Goal: Information Seeking & Learning: Learn about a topic

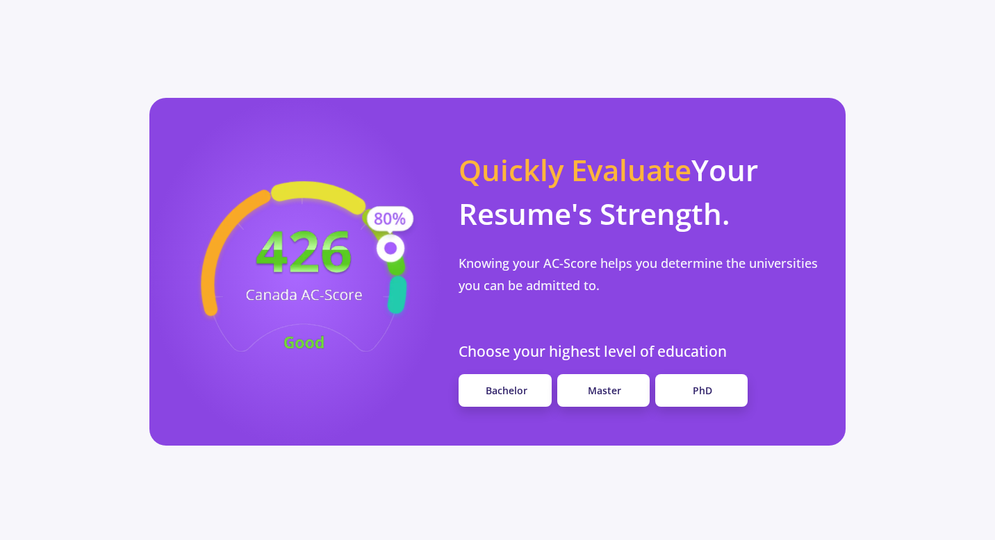
scroll to position [1205, 0]
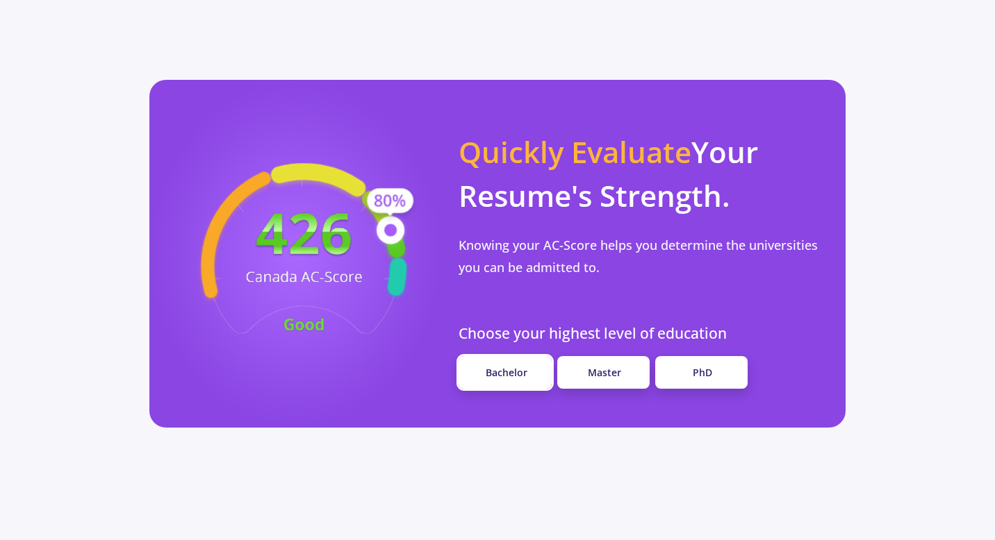
click at [536, 356] on link "Bachelor" at bounding box center [504, 372] width 92 height 33
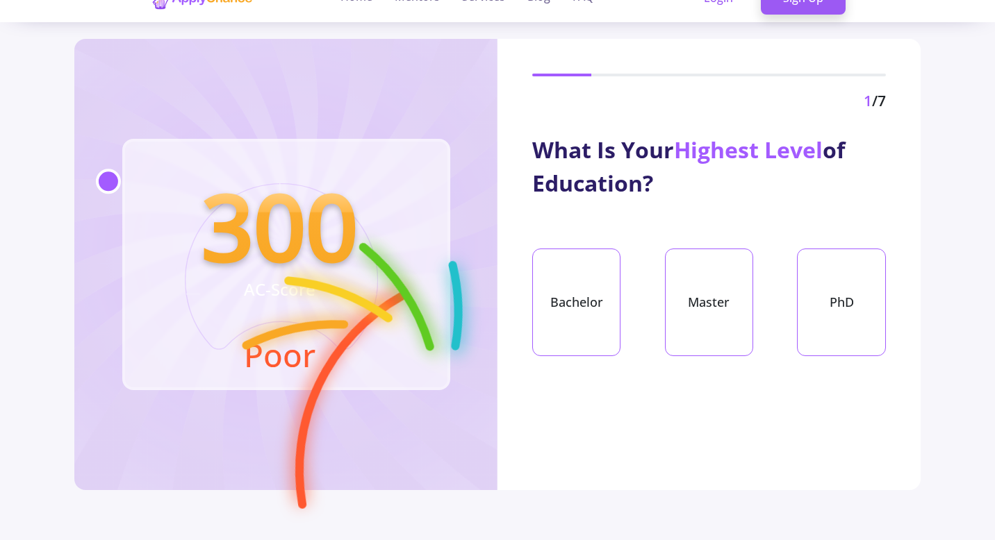
scroll to position [28, 0]
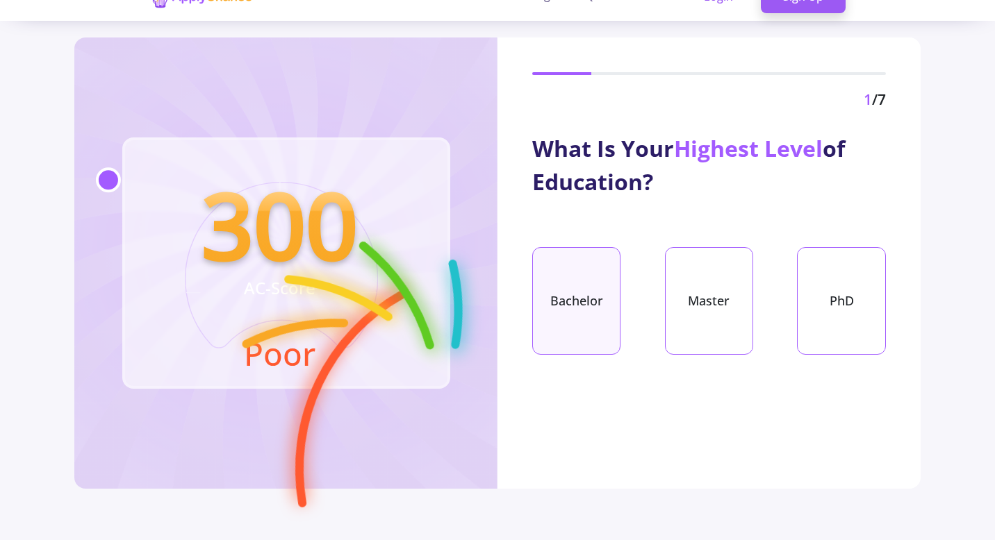
click at [579, 319] on div "Bachelor" at bounding box center [576, 301] width 88 height 108
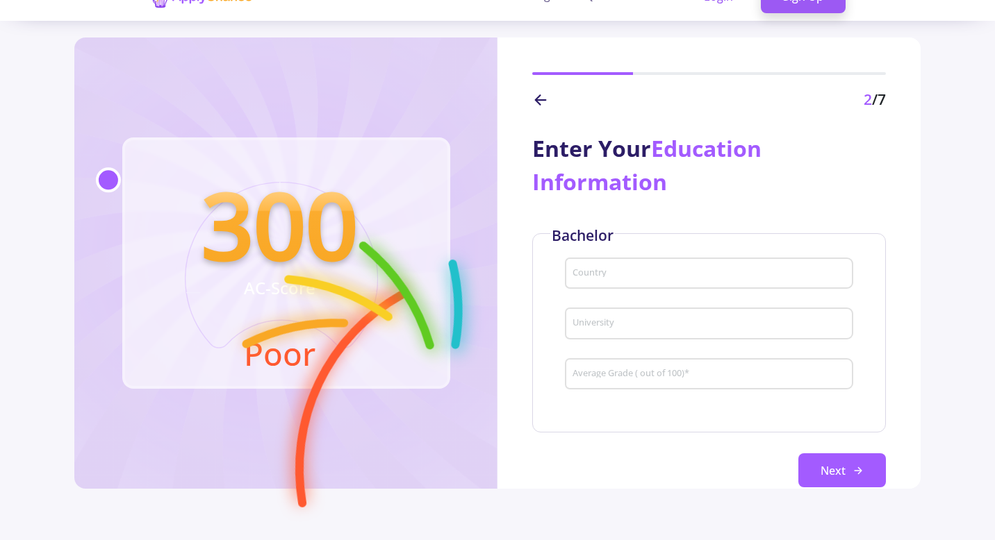
click at [602, 287] on div "Country" at bounding box center [709, 271] width 274 height 36
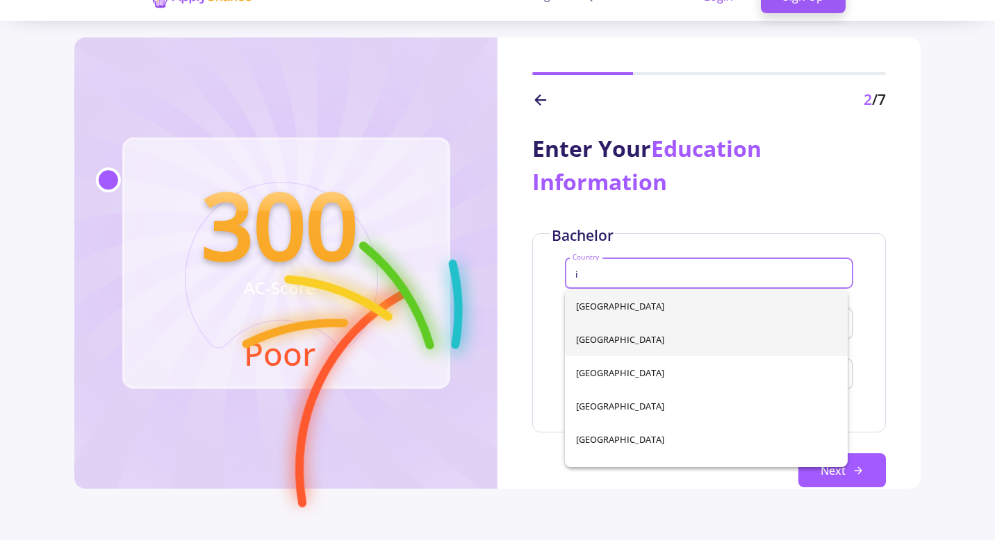
type input "[GEOGRAPHIC_DATA]"
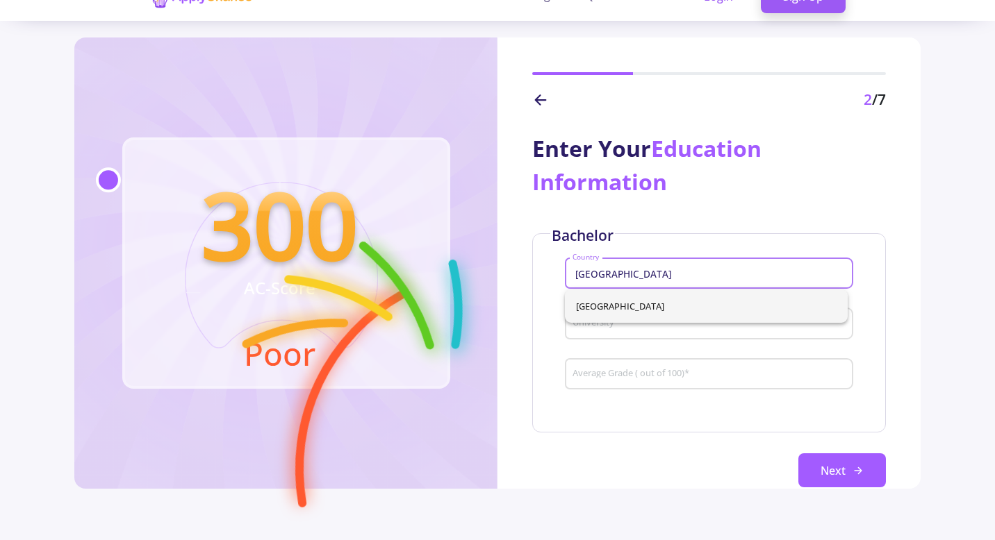
click at [624, 385] on div "Average Grade ( out of 100) *" at bounding box center [709, 372] width 274 height 36
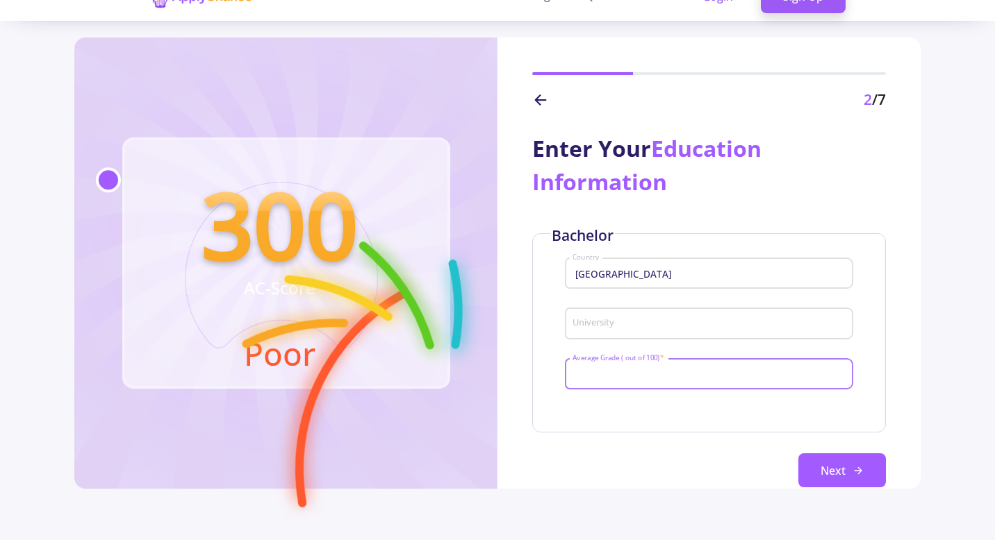
click at [618, 330] on input "University" at bounding box center [711, 324] width 278 height 13
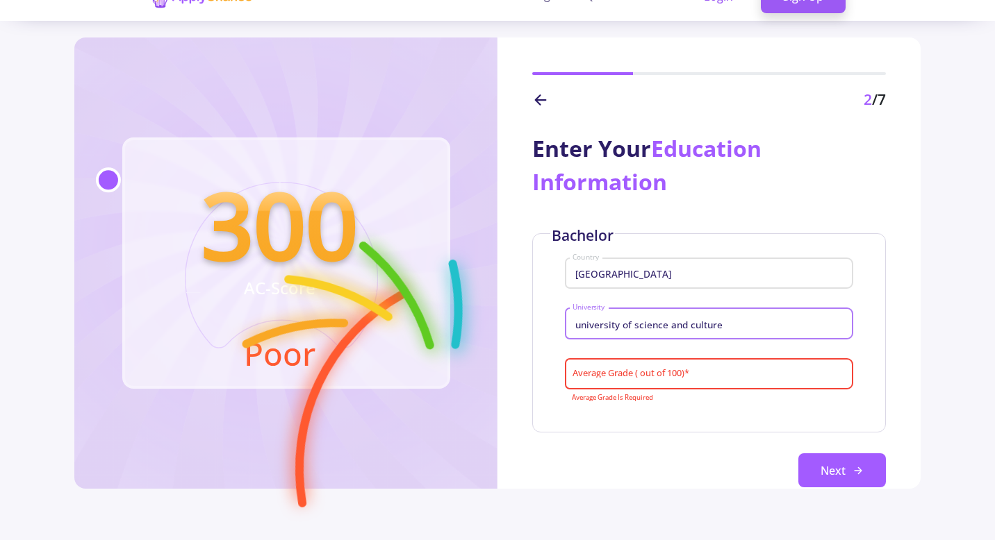
type input "university of science and culture"
click at [628, 359] on div "Average Grade ( out of 100) *" at bounding box center [709, 372] width 274 height 36
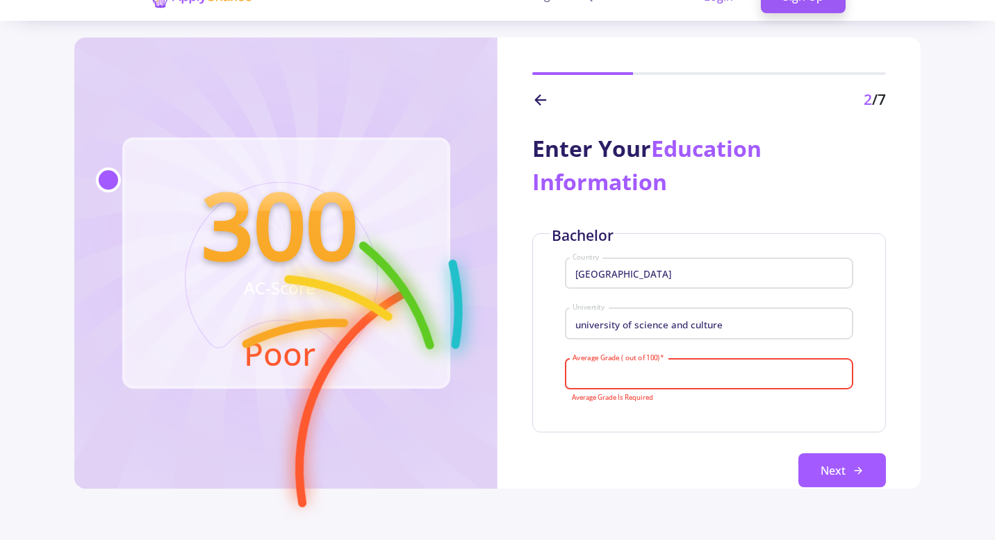
click at [628, 372] on input "Average Grade ( out of 100) *" at bounding box center [711, 375] width 278 height 13
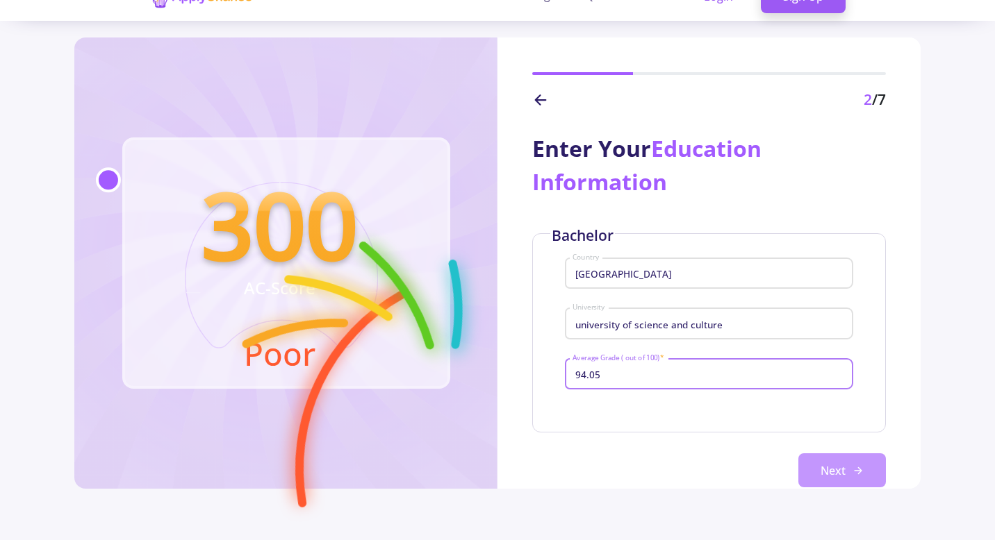
type input "94.05"
click at [822, 460] on button "Next" at bounding box center [842, 471] width 88 height 35
click at [829, 472] on button "Next" at bounding box center [842, 471] width 88 height 35
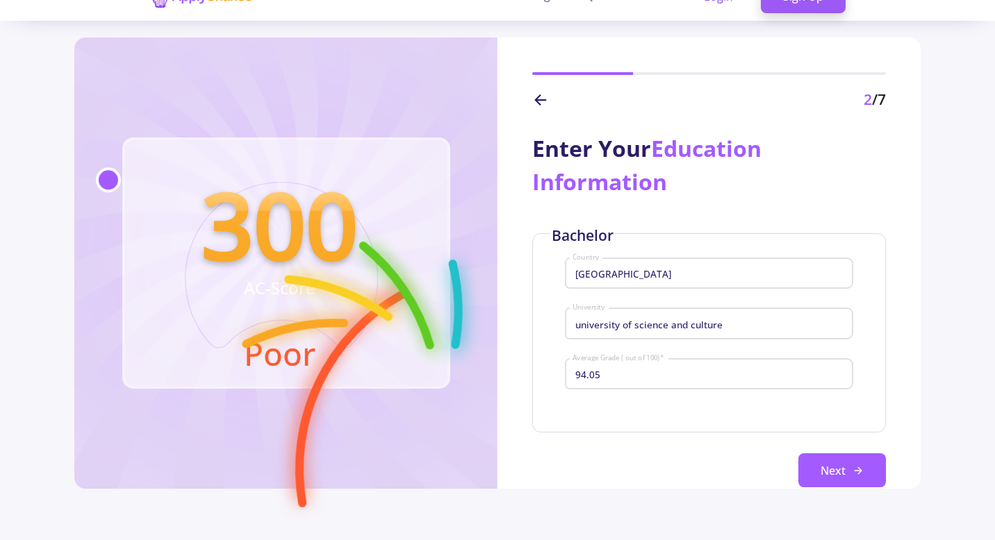
scroll to position [0, 0]
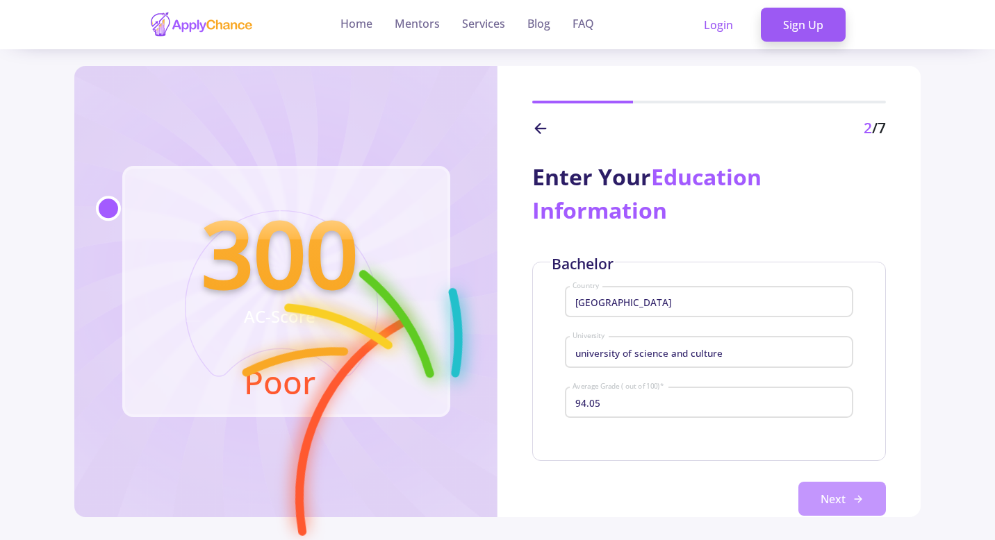
click at [827, 491] on button "Next" at bounding box center [842, 499] width 88 height 35
click at [821, 490] on button "Next" at bounding box center [842, 499] width 88 height 35
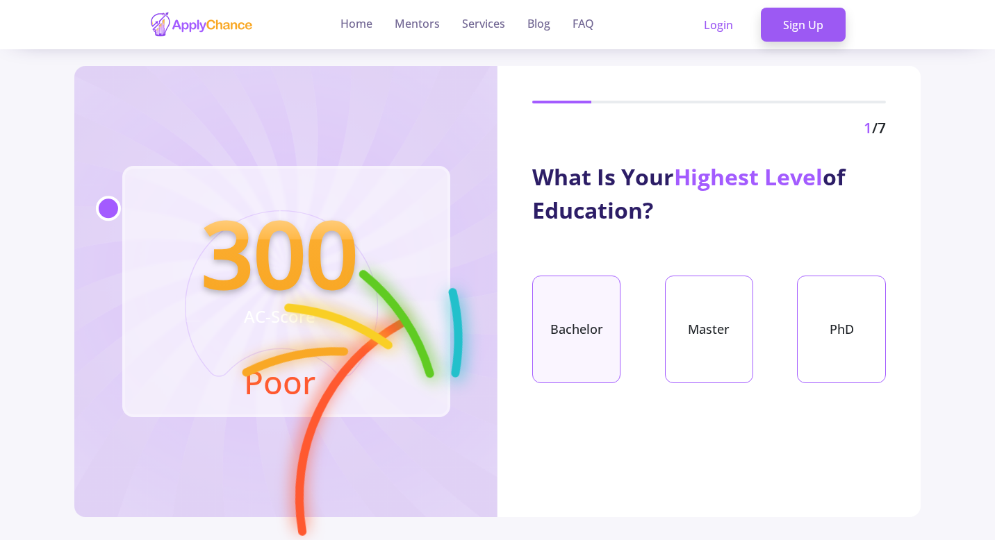
click at [588, 311] on div "Bachelor" at bounding box center [576, 330] width 88 height 108
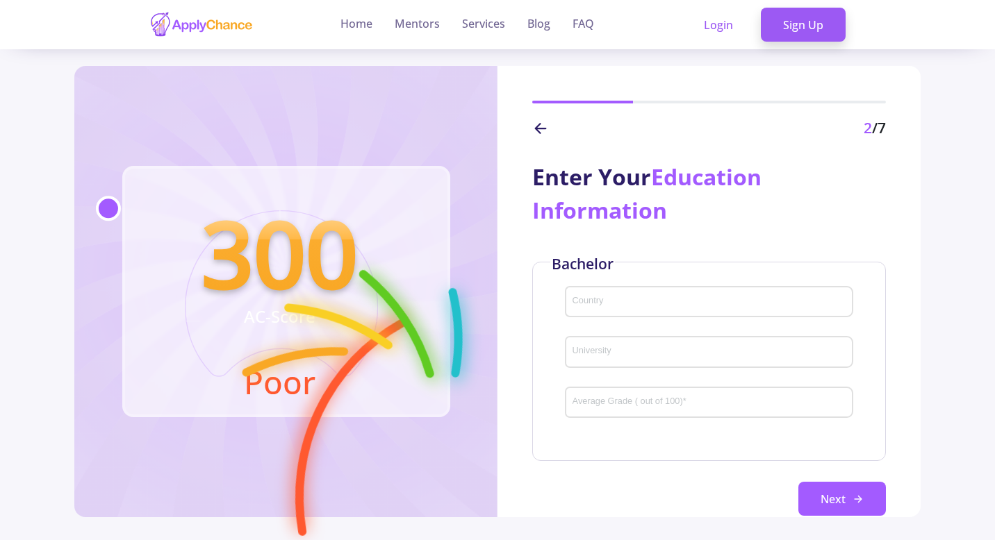
click at [608, 313] on div "Country" at bounding box center [709, 299] width 274 height 36
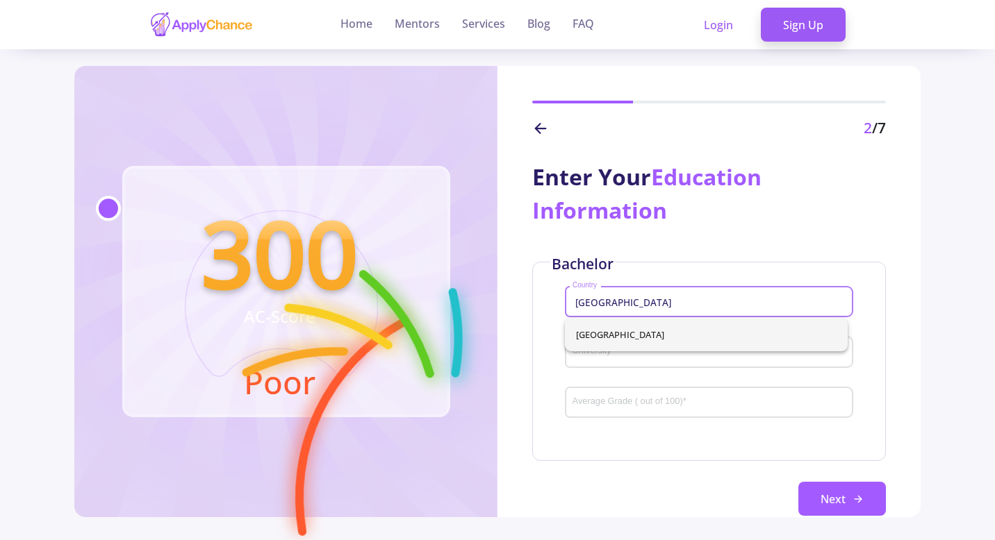
click at [583, 340] on span "[GEOGRAPHIC_DATA]" at bounding box center [706, 334] width 260 height 33
type input "[GEOGRAPHIC_DATA]"
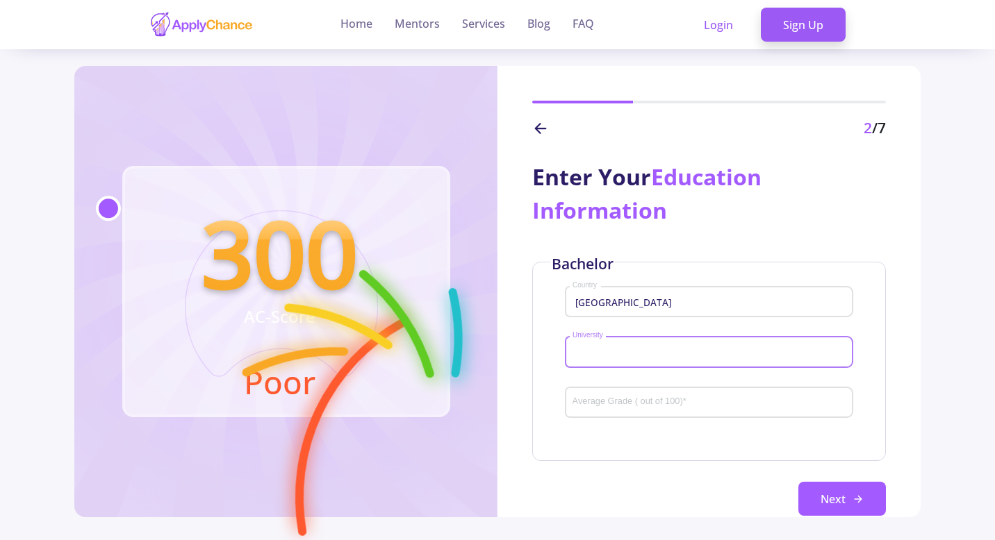
click at [596, 349] on input "University" at bounding box center [711, 353] width 278 height 13
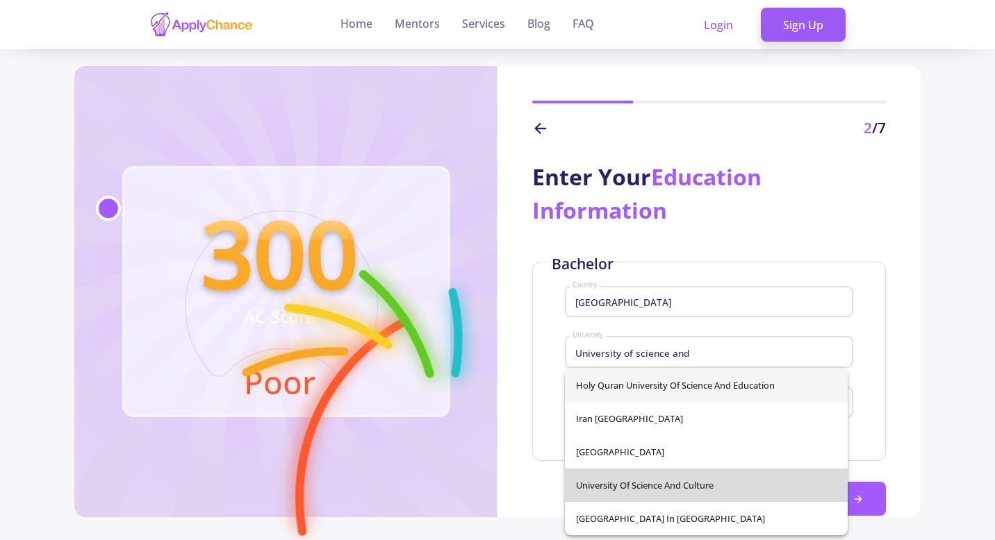
click at [615, 495] on span "University of Science and Culture" at bounding box center [706, 485] width 260 height 33
type input "University of Science and Culture"
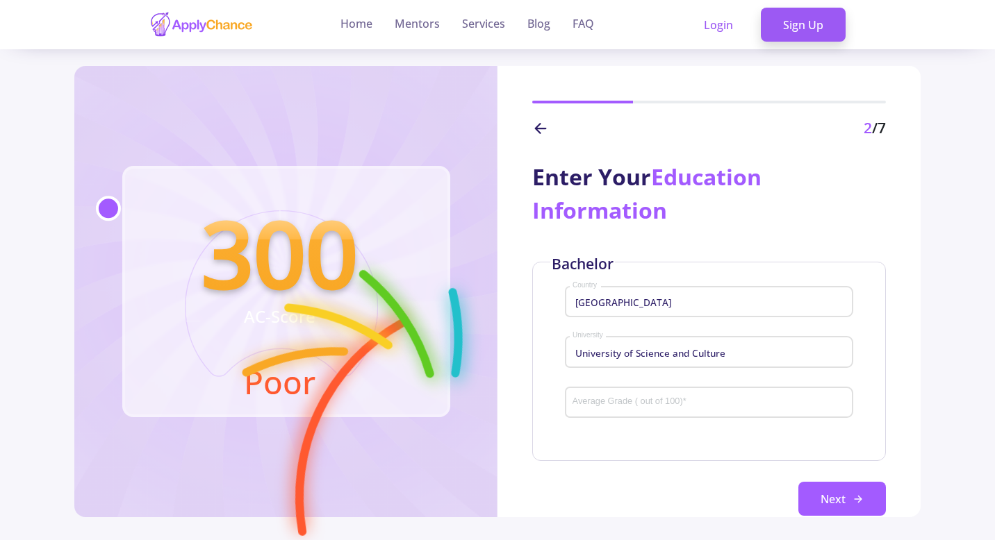
click at [630, 411] on div "Average Grade ( out of 100) *" at bounding box center [709, 400] width 274 height 36
type input "94.05"
click at [811, 493] on button "Next" at bounding box center [842, 499] width 88 height 35
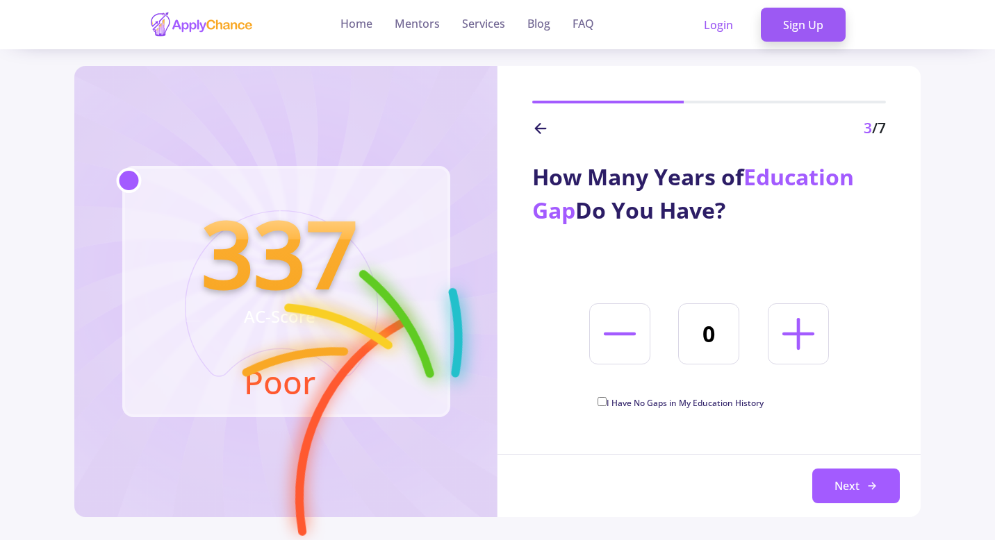
click at [682, 406] on span "I Have No Gaps in My Education History" at bounding box center [684, 403] width 157 height 12
click at [606, 406] on input "I Have No Gaps in My Education History" at bounding box center [601, 401] width 9 height 9
checkbox input "true"
click at [843, 495] on button "Next" at bounding box center [856, 486] width 88 height 35
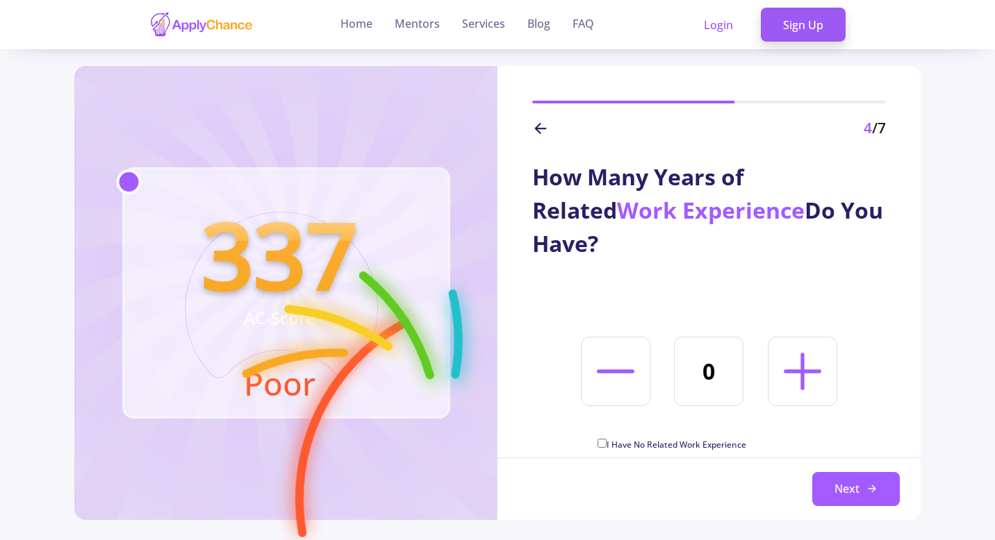
click at [672, 439] on span "I Have No Related Work Experience" at bounding box center [676, 445] width 140 height 12
click at [606, 439] on input "I Have No Related Work Experience" at bounding box center [601, 443] width 9 height 9
checkbox input "true"
click at [855, 478] on button "Next" at bounding box center [856, 489] width 88 height 35
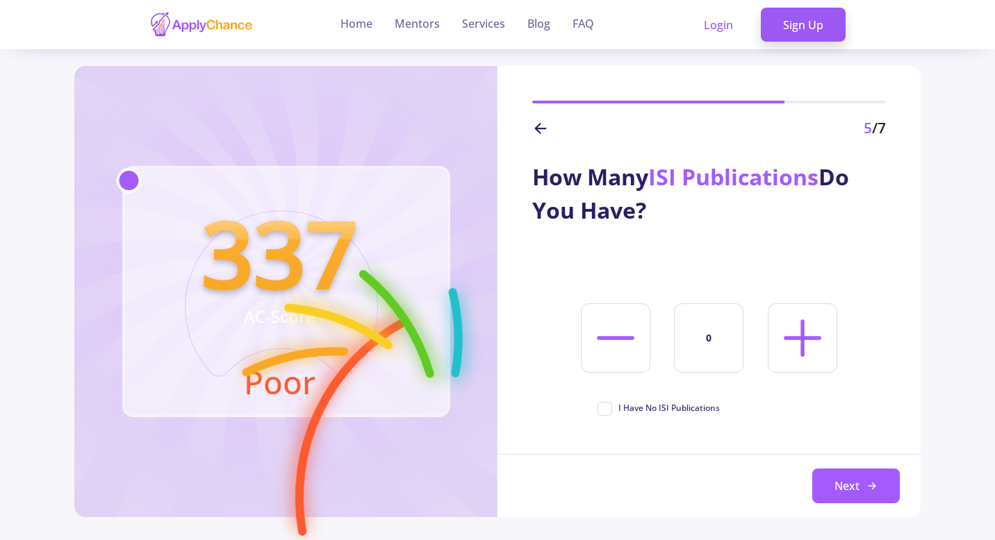
click at [795, 363] on icon at bounding box center [802, 338] width 60 height 60
click at [611, 344] on icon at bounding box center [616, 338] width 60 height 60
type input "0"
click at [845, 488] on button "Next" at bounding box center [856, 486] width 88 height 35
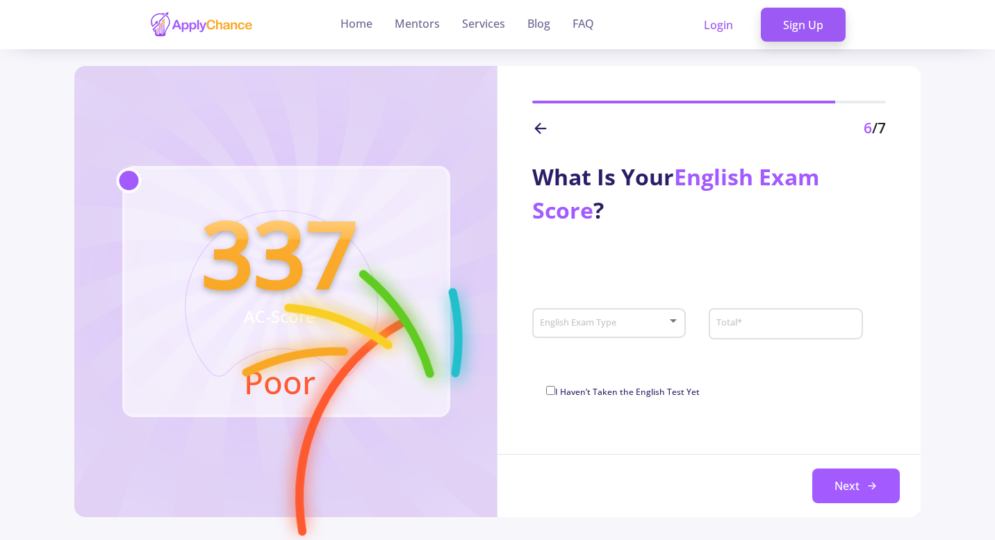
click at [638, 338] on div "English Exam Type" at bounding box center [609, 321] width 140 height 35
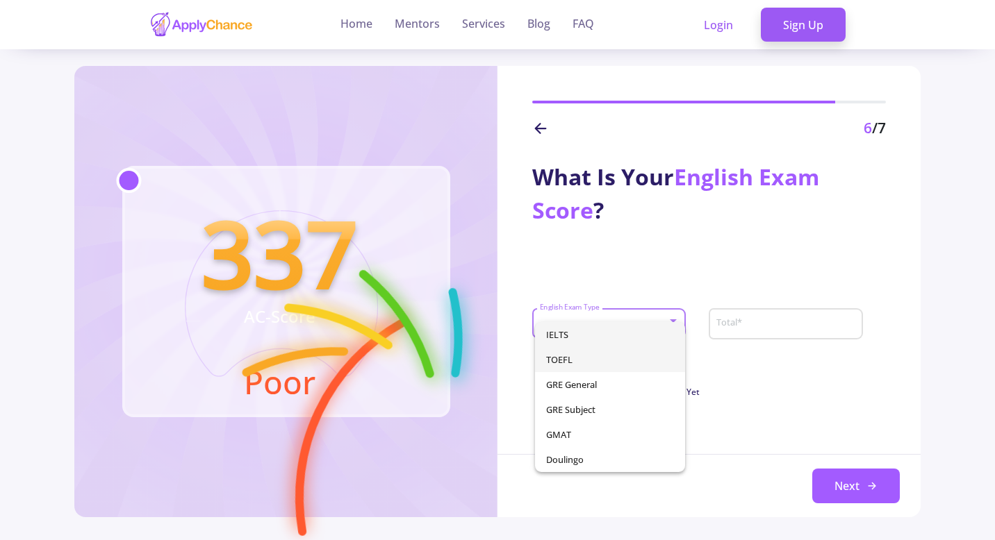
click at [626, 351] on span "TOEFL" at bounding box center [610, 359] width 128 height 25
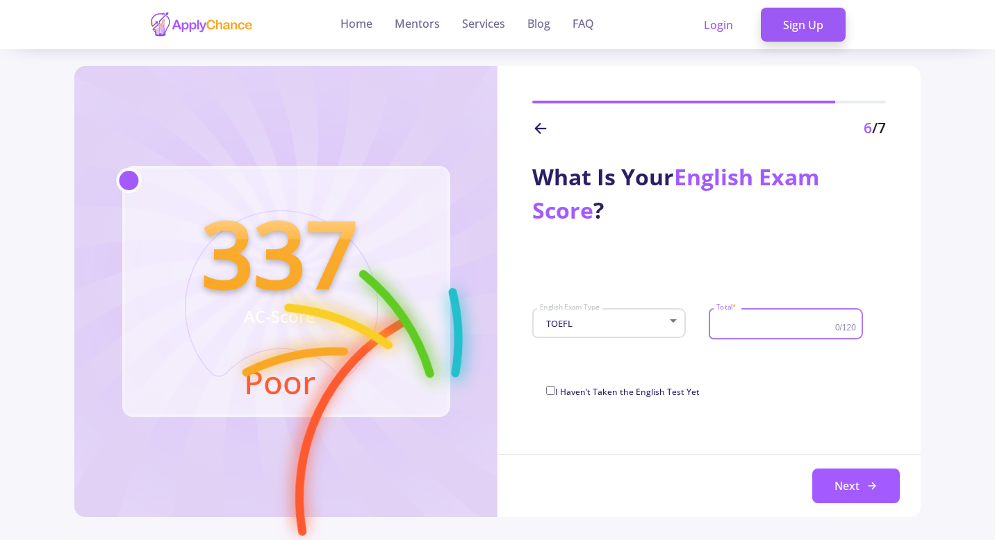
click at [737, 324] on input "Total *" at bounding box center [776, 324] width 123 height 13
type input "107"
click at [854, 501] on button "Next" at bounding box center [856, 486] width 88 height 35
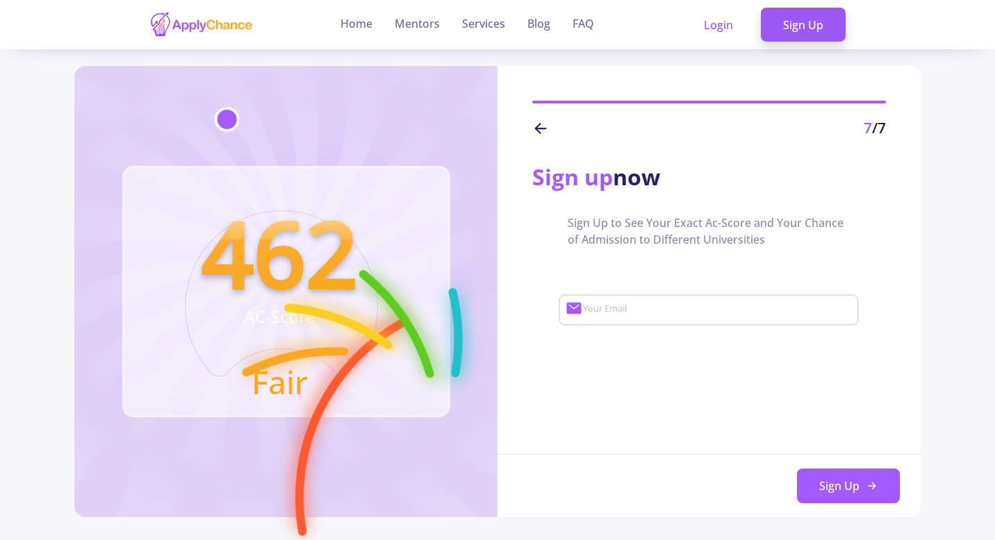
click at [307, 260] on text "462" at bounding box center [279, 252] width 156 height 125
click at [397, 330] on circle at bounding box center [499, 498] width 463 height 463
click at [659, 315] on input "Your Email" at bounding box center [719, 310] width 274 height 13
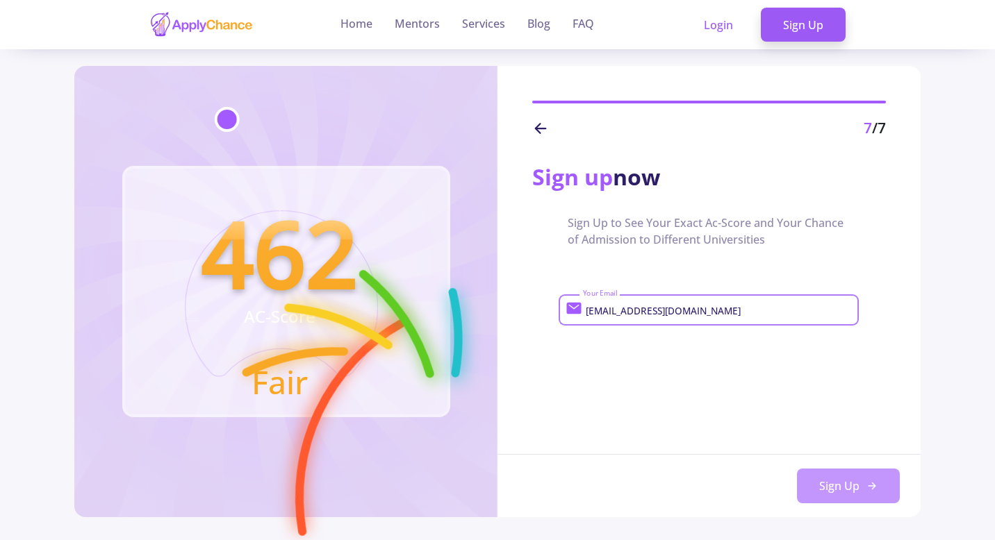
type input "bella.mone90@gmail.com"
click at [835, 490] on button "Sign Up" at bounding box center [848, 486] width 103 height 35
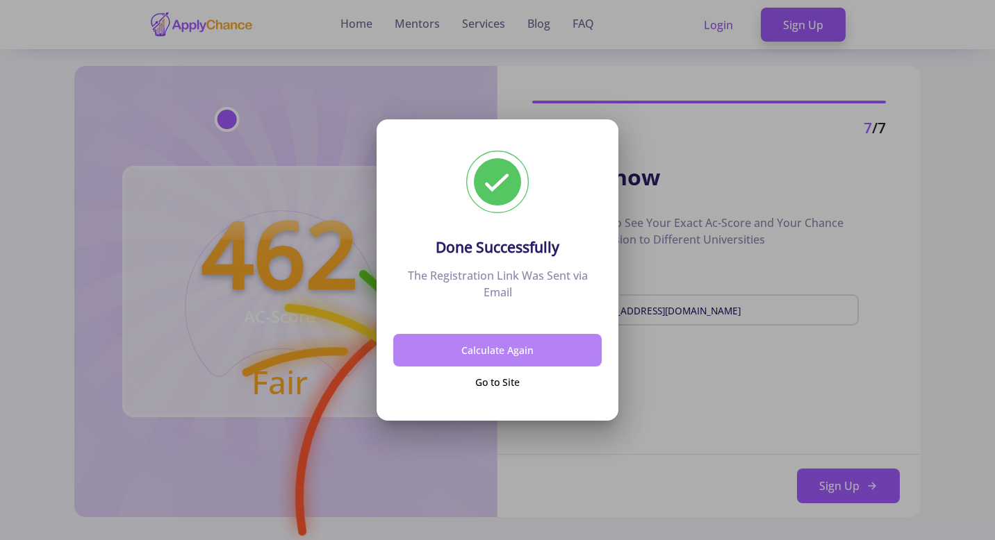
click at [499, 353] on button "Calculate Again" at bounding box center [497, 350] width 208 height 33
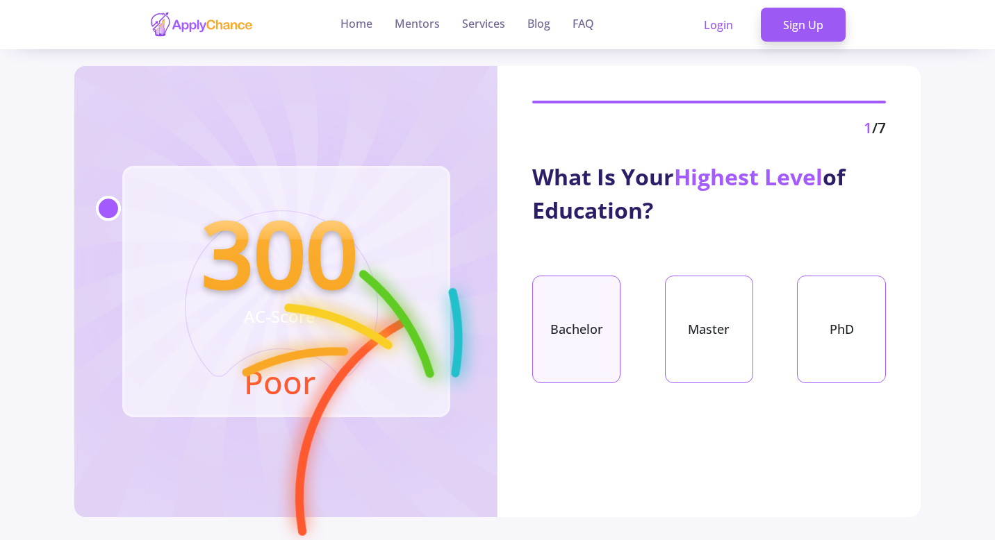
click at [590, 345] on div "Bachelor" at bounding box center [576, 330] width 88 height 108
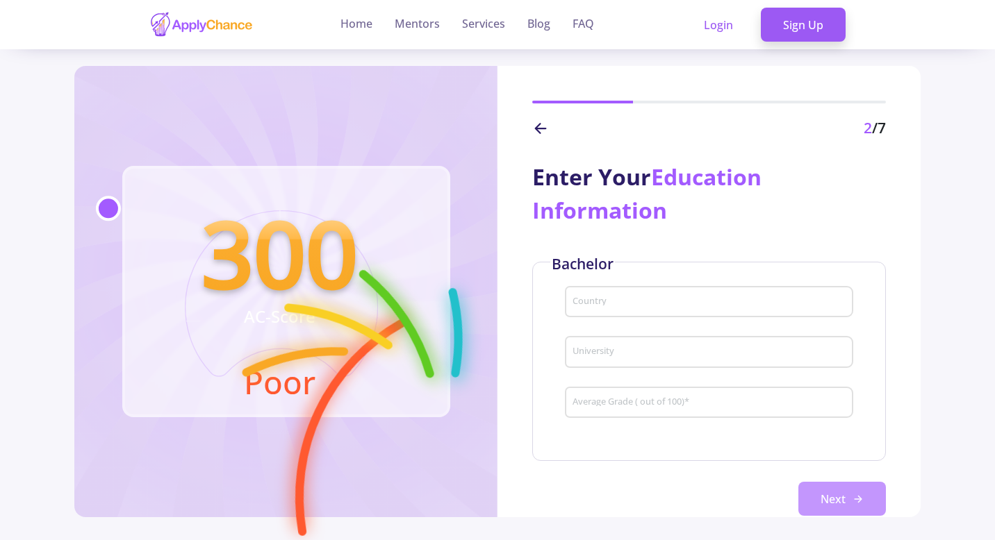
click at [825, 504] on button "Next" at bounding box center [842, 499] width 88 height 35
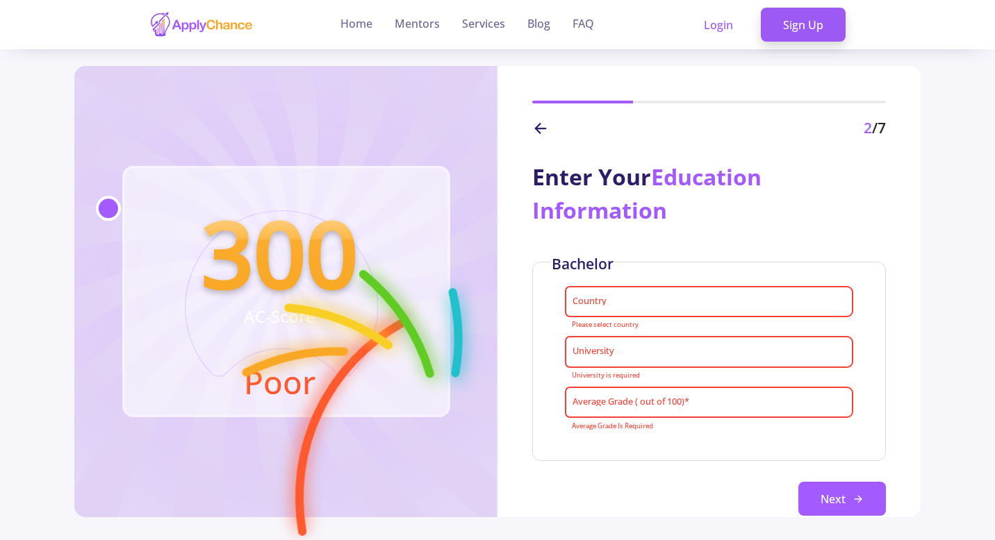
click at [113, 204] on circle at bounding box center [108, 208] width 22 height 22
drag, startPoint x: 113, startPoint y: 204, endPoint x: 229, endPoint y: 215, distance: 117.3
click at [229, 215] on icon "300 AC-Score Poor" at bounding box center [279, 312] width 204 height 204
click at [198, 30] on img at bounding box center [201, 24] width 104 height 27
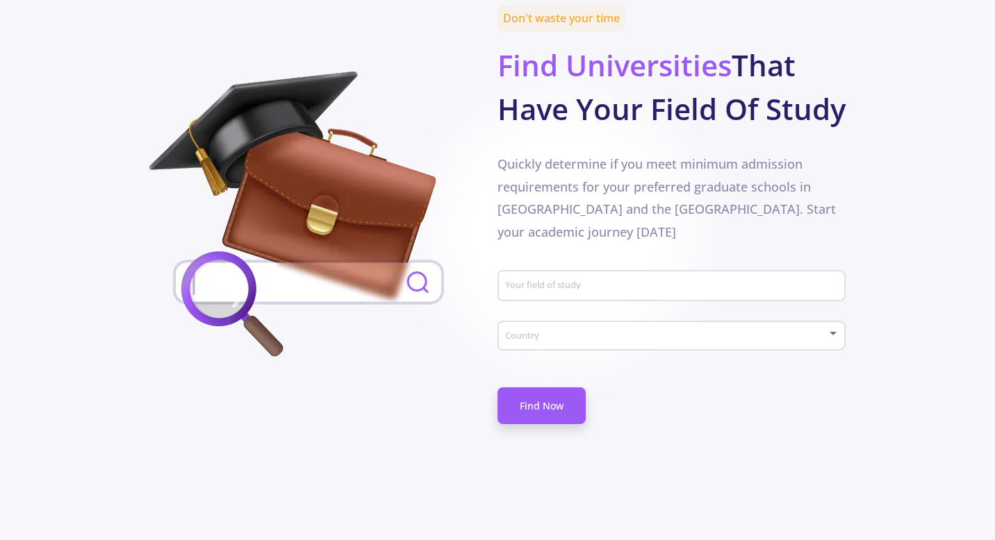
scroll to position [717, 0]
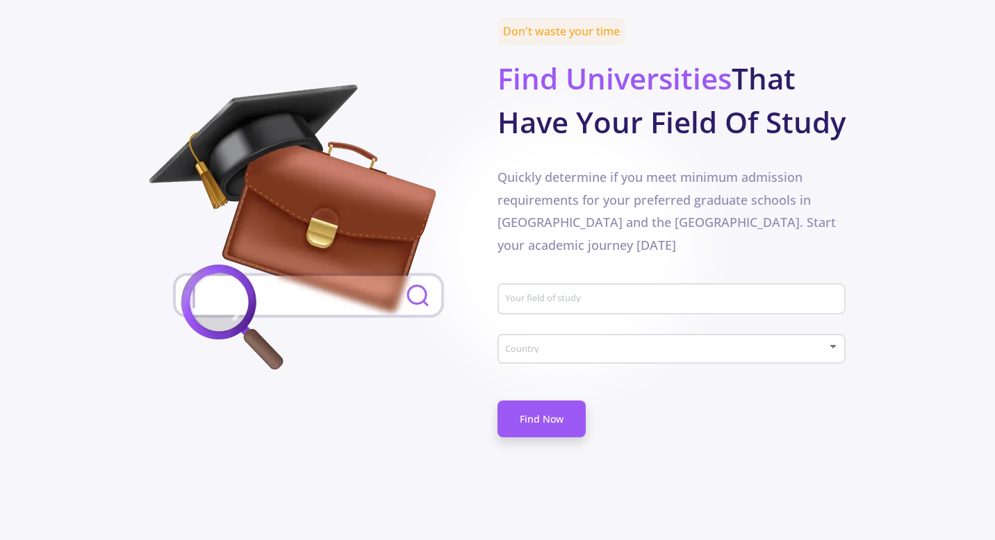
click at [605, 345] on span at bounding box center [667, 350] width 319 height 10
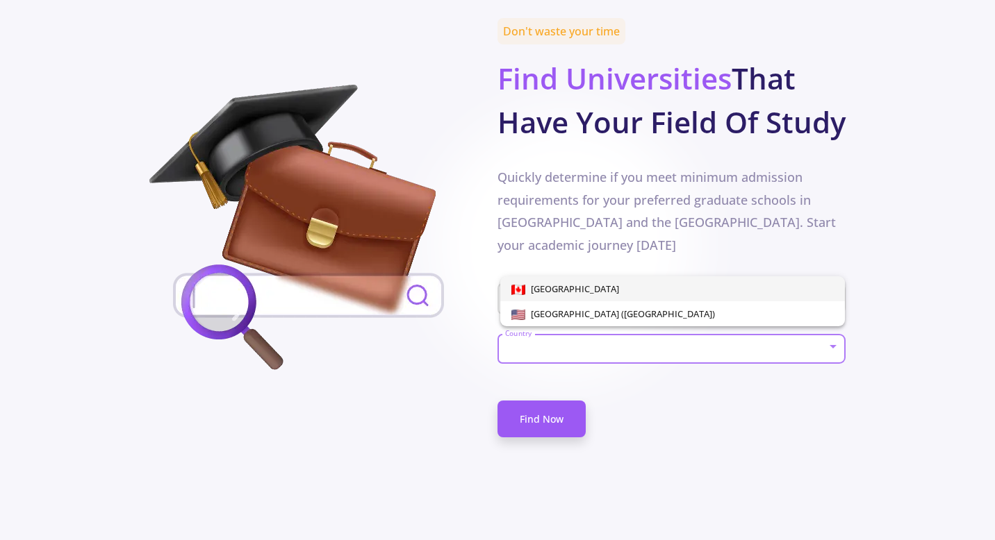
click at [597, 290] on span "[GEOGRAPHIC_DATA]" at bounding box center [672, 288] width 322 height 25
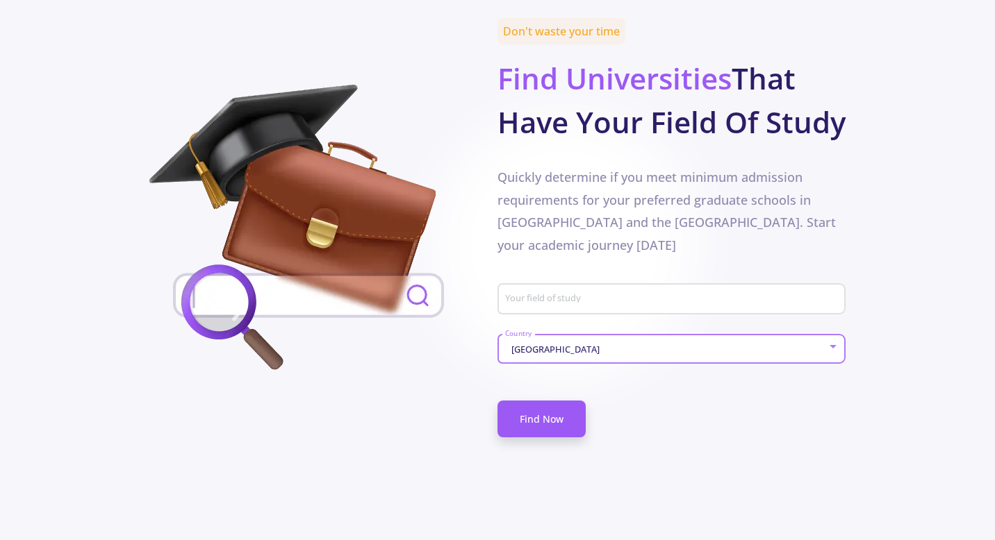
click at [595, 294] on input "Your field of study" at bounding box center [673, 300] width 338 height 13
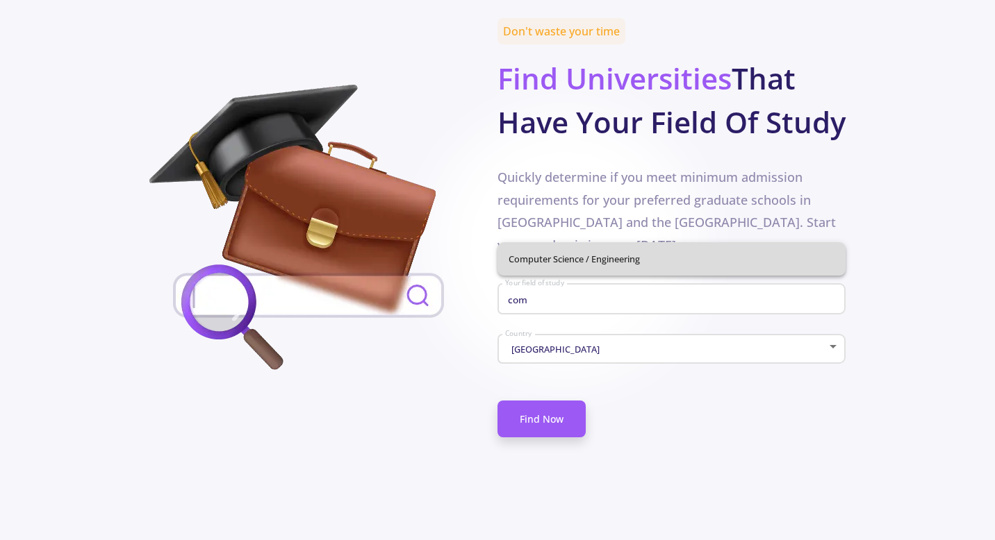
click at [613, 259] on span "Computer Science / Engineering" at bounding box center [671, 258] width 326 height 33
type input "Computer Science / Engineering"
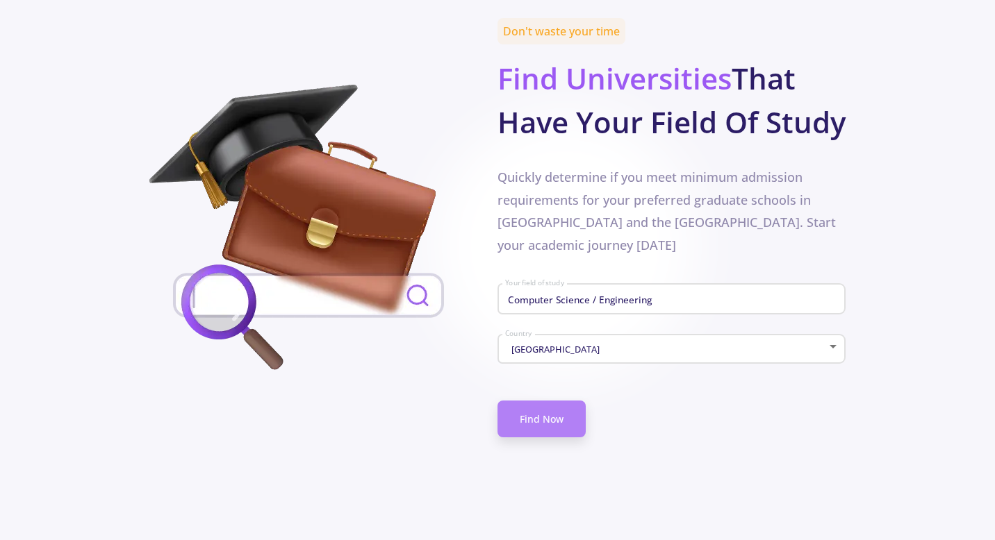
click at [537, 401] on link "Find Now" at bounding box center [541, 419] width 88 height 37
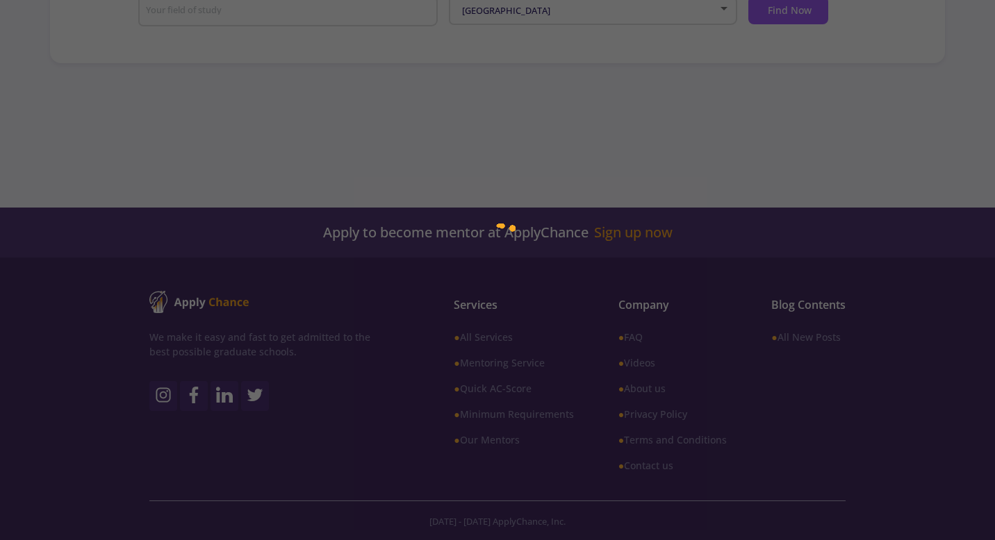
type input "Computer Science / Engineering"
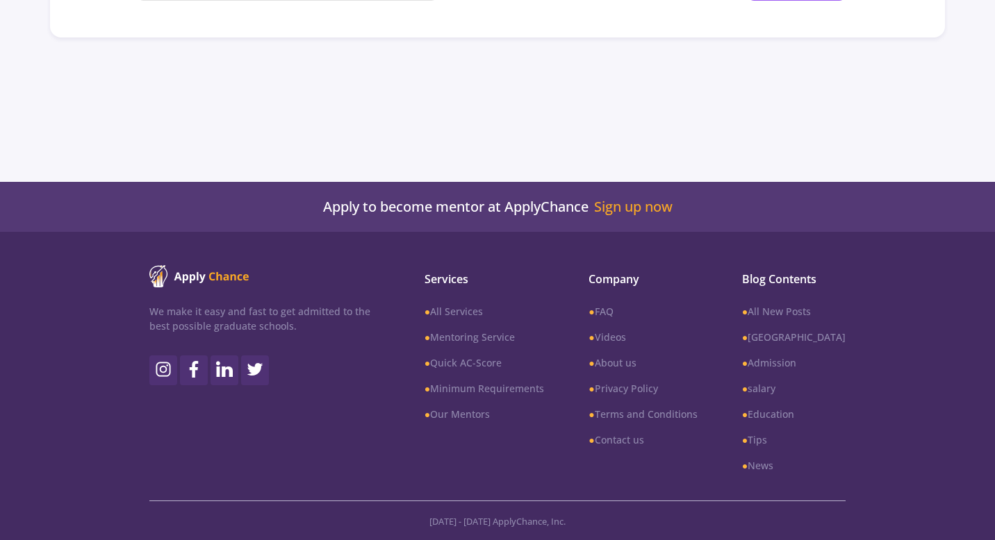
scroll to position [92, 0]
